Goal: Information Seeking & Learning: Learn about a topic

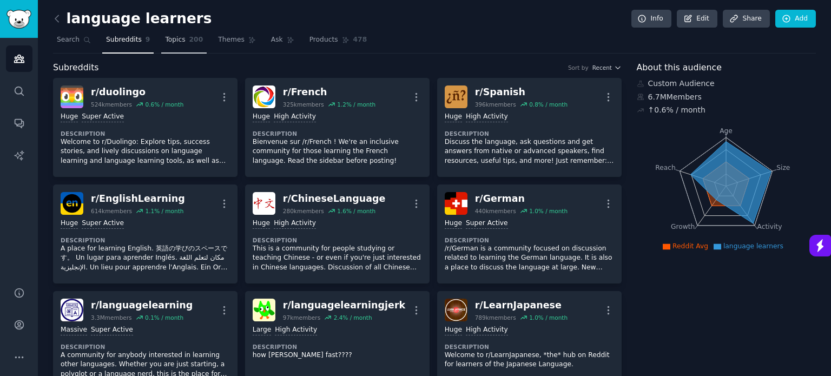
click at [189, 38] on span "200" at bounding box center [196, 40] width 14 height 10
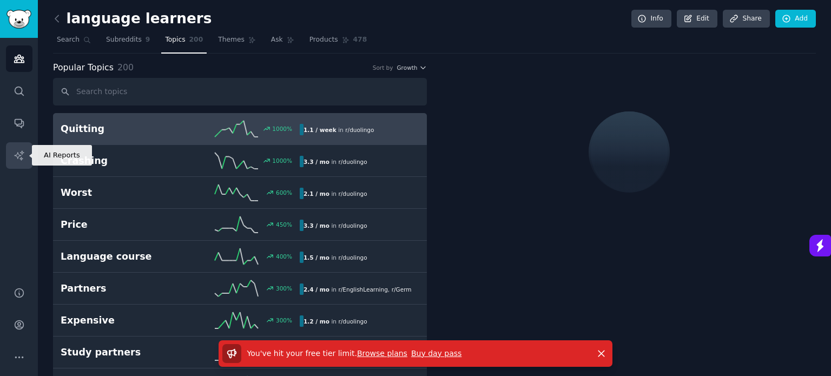
click at [30, 153] on link "AI Reports" at bounding box center [19, 155] width 27 height 27
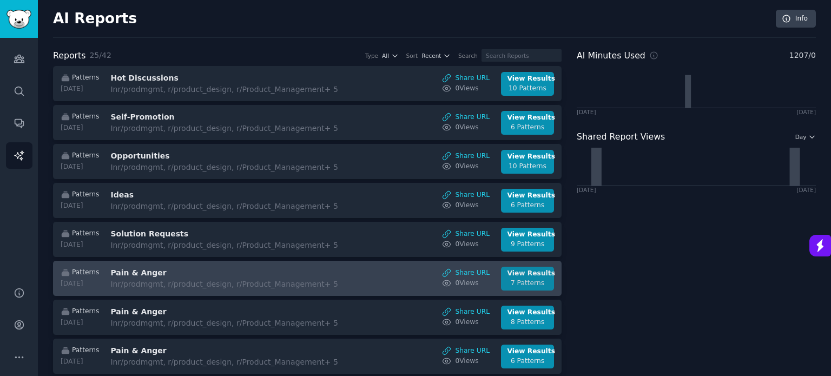
click at [534, 280] on div "7 Patterns" at bounding box center [527, 284] width 41 height 10
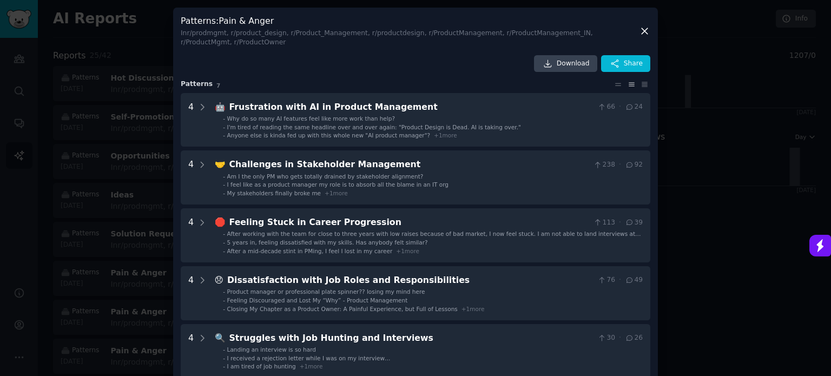
click at [642, 31] on icon at bounding box center [644, 30] width 11 height 11
